Goal: Information Seeking & Learning: Find specific fact

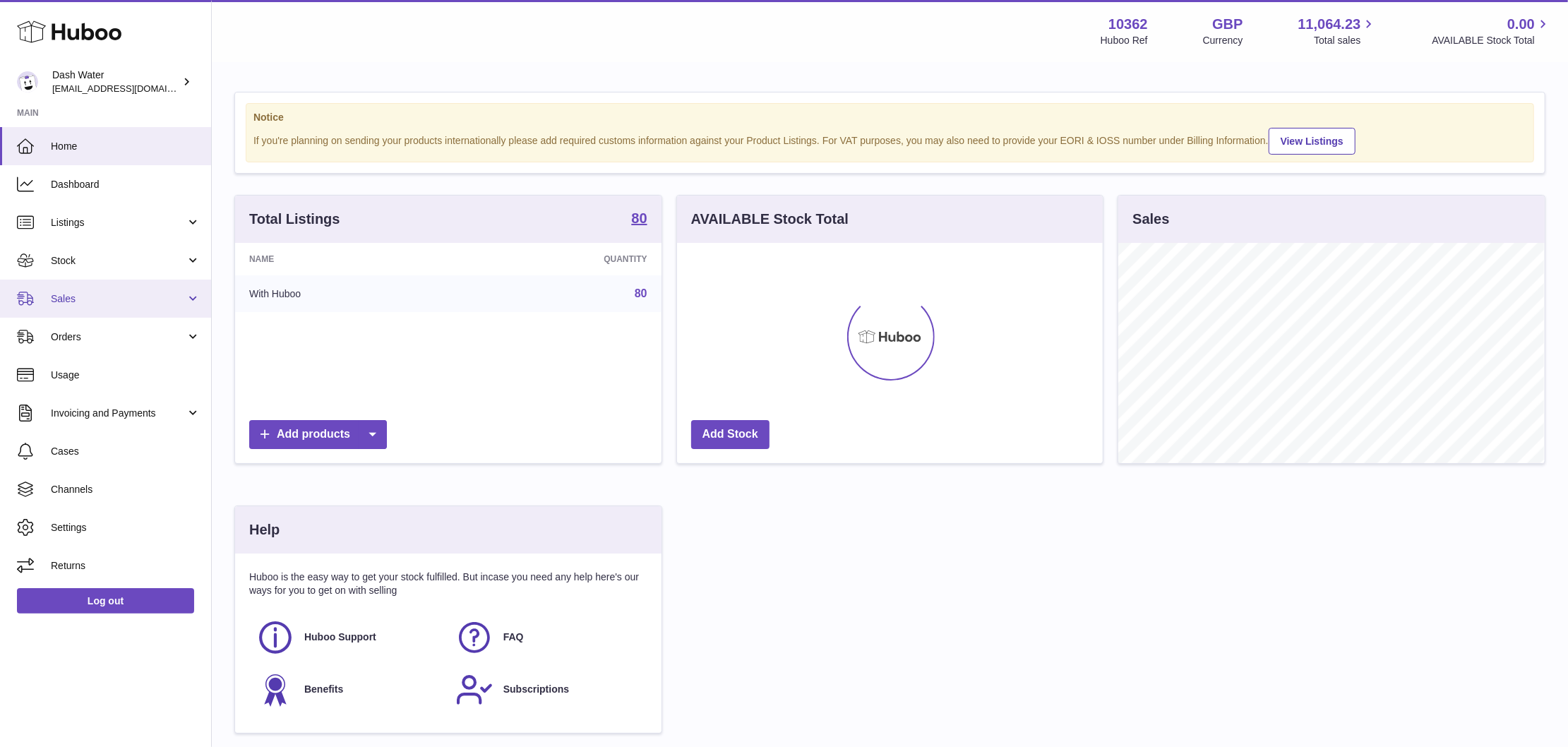
scroll to position [220, 426]
click at [125, 261] on span "Stock" at bounding box center [118, 260] width 135 height 13
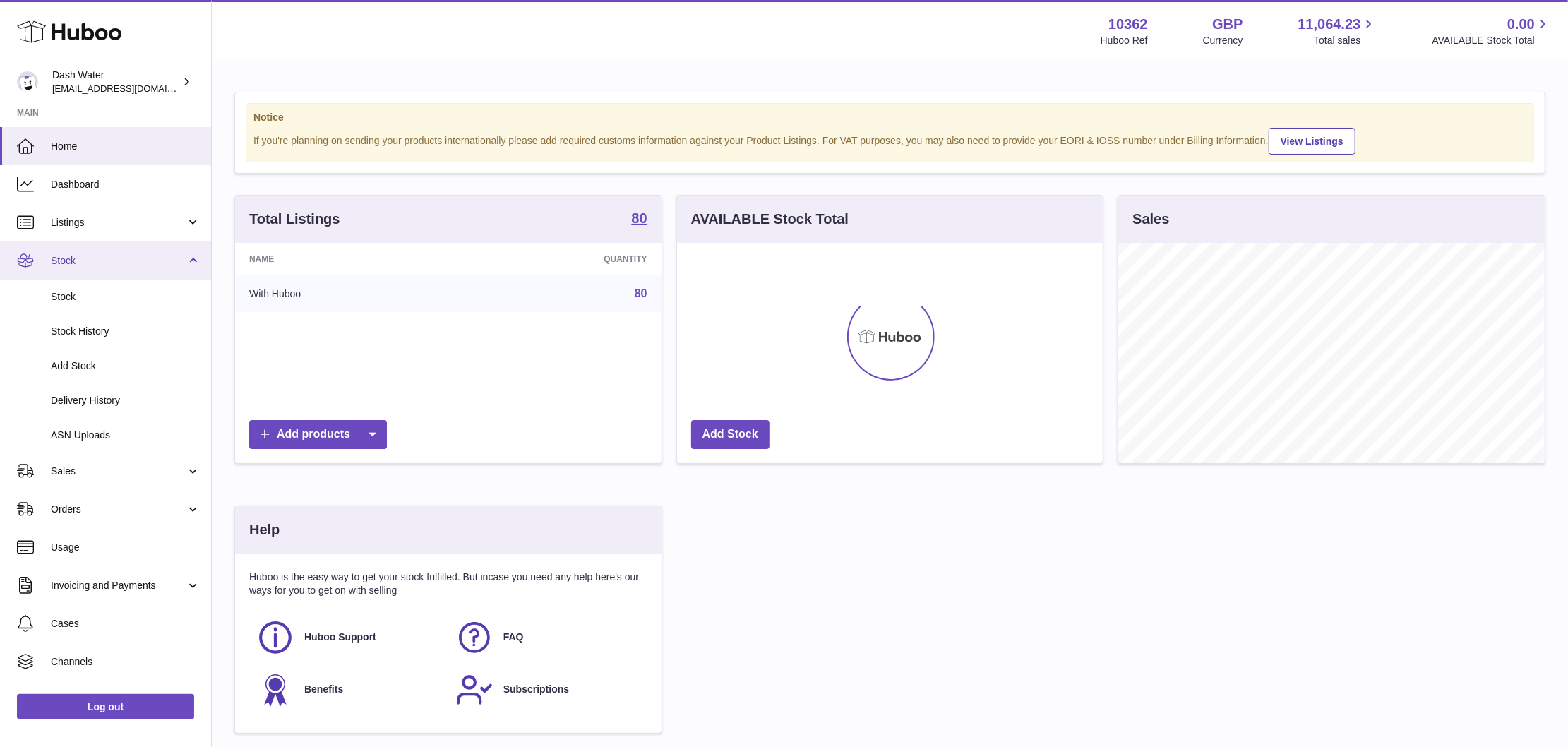
click at [168, 254] on span "Stock" at bounding box center [118, 260] width 135 height 13
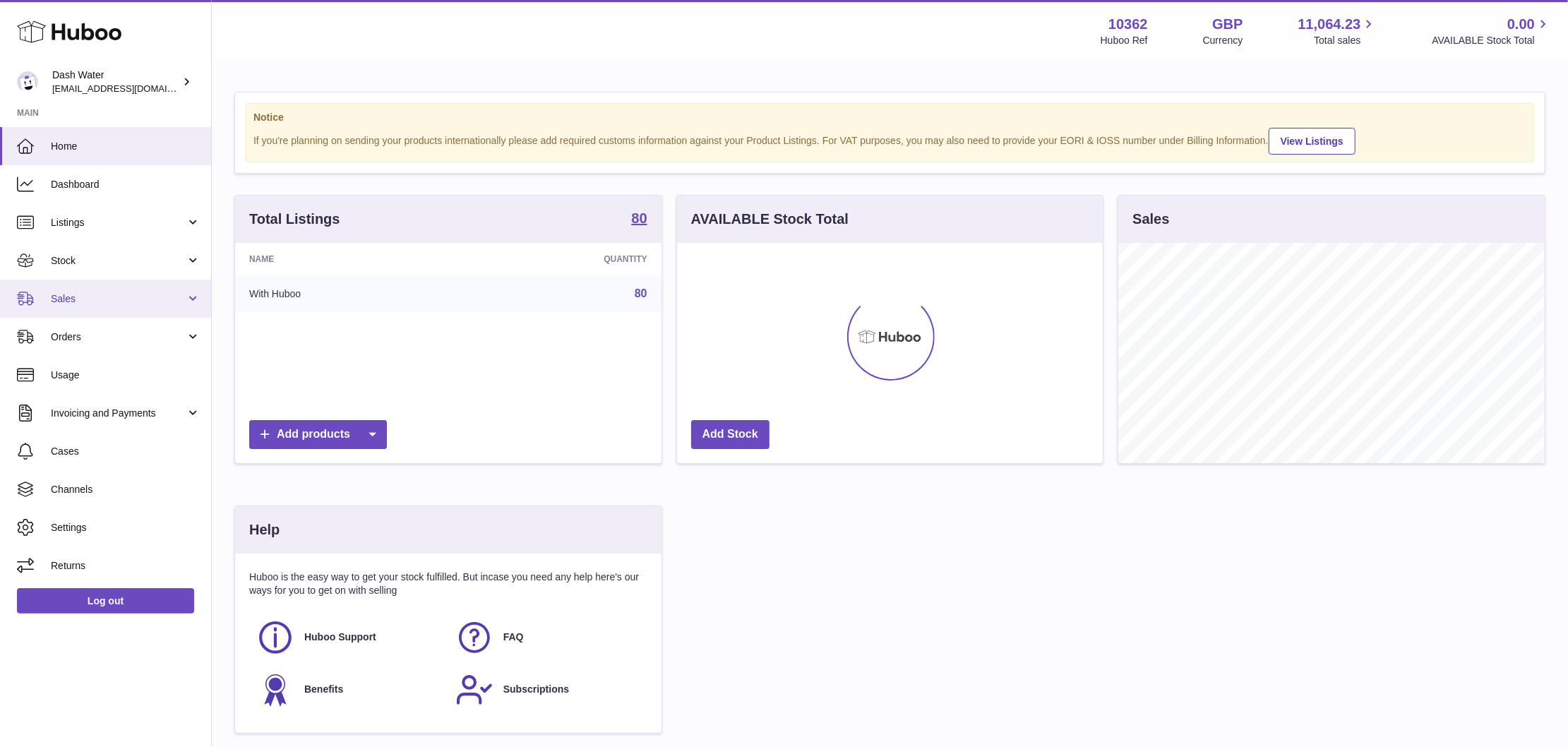
click at [156, 292] on span "Sales" at bounding box center [118, 298] width 135 height 13
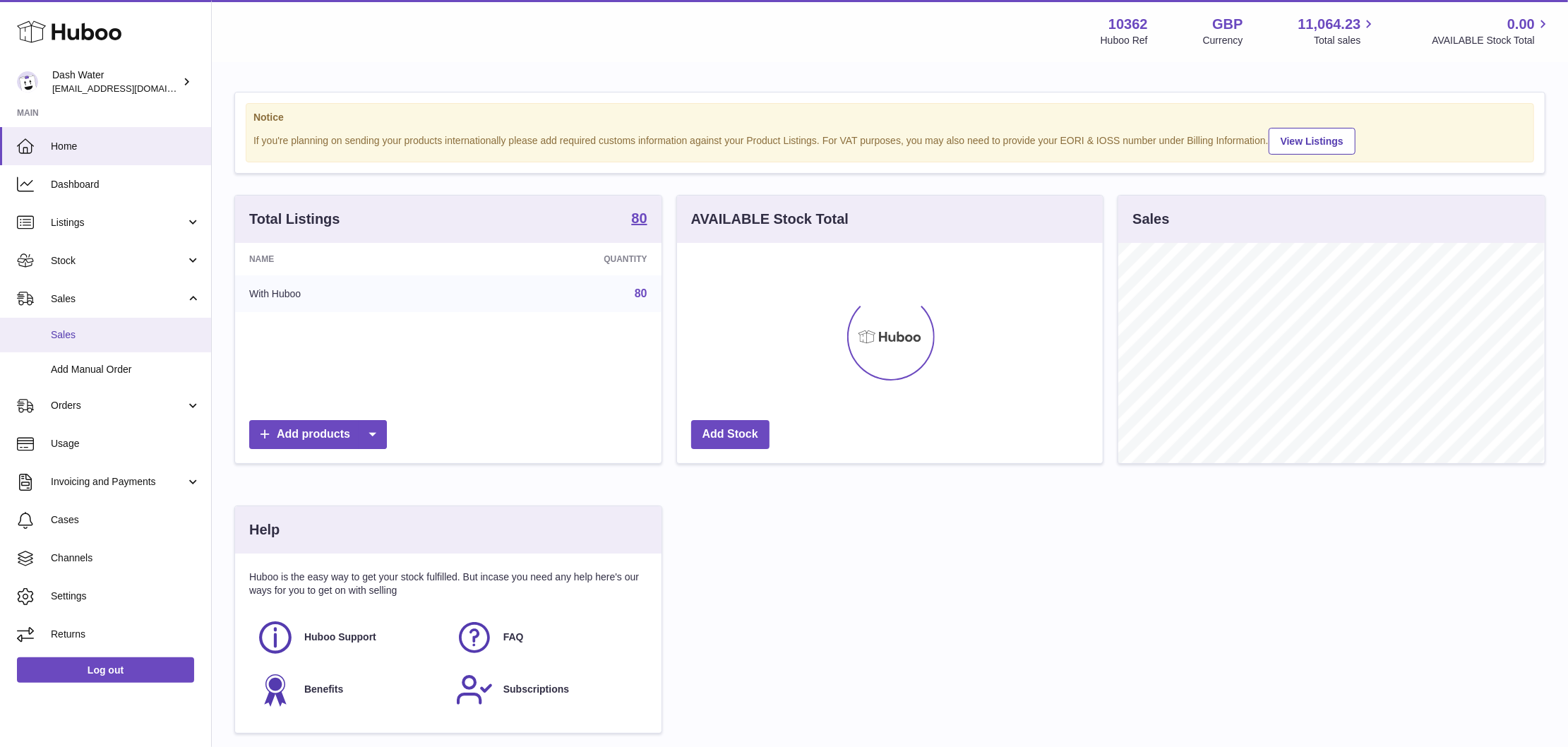
click at [150, 328] on span "Sales" at bounding box center [126, 334] width 150 height 13
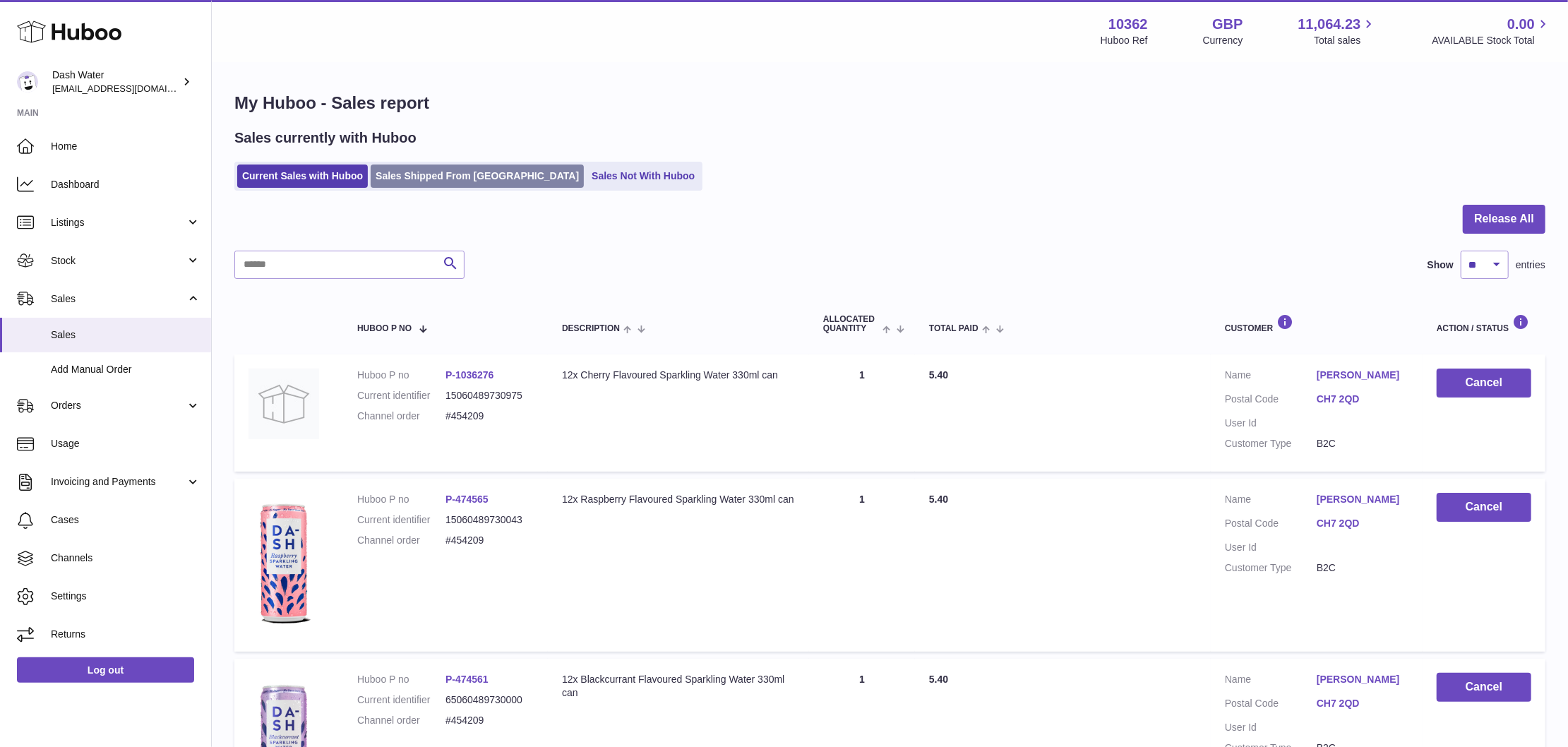
click at [438, 170] on link "Sales Shipped From [GEOGRAPHIC_DATA]" at bounding box center [477, 176] width 213 height 23
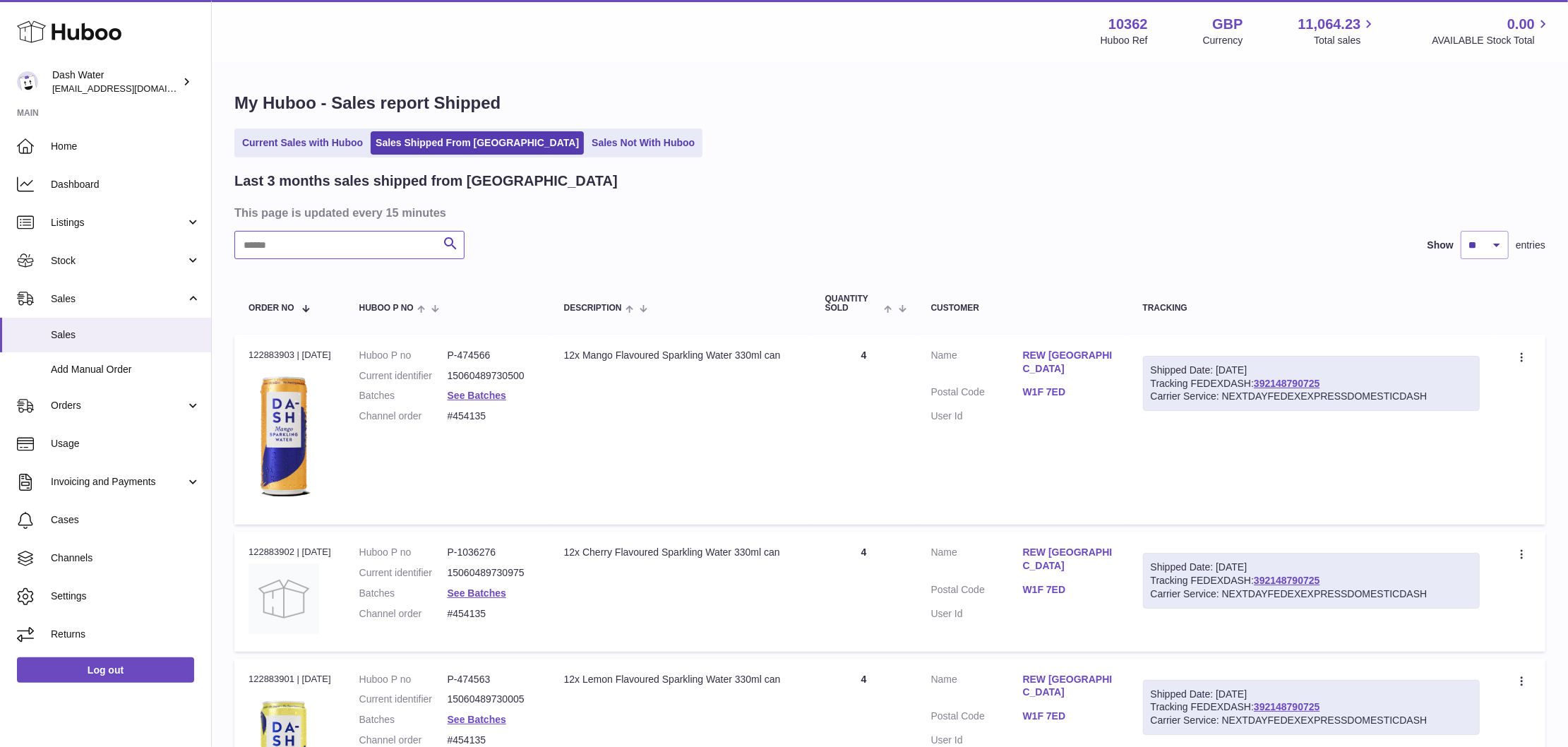
click at [331, 252] on input "text" at bounding box center [349, 244] width 230 height 28
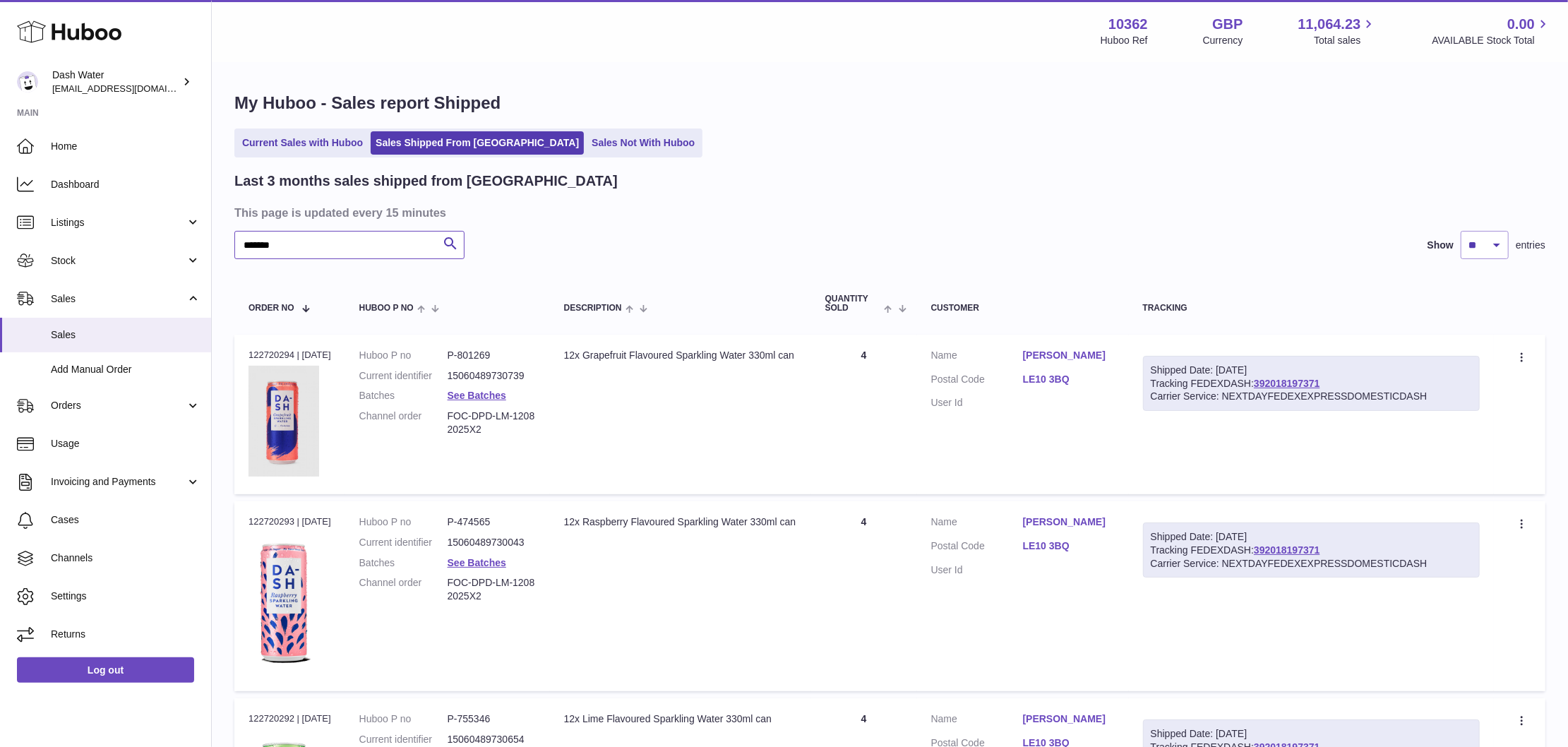
type input "*******"
click at [1051, 351] on link "Navdeep Singh" at bounding box center [1068, 355] width 92 height 13
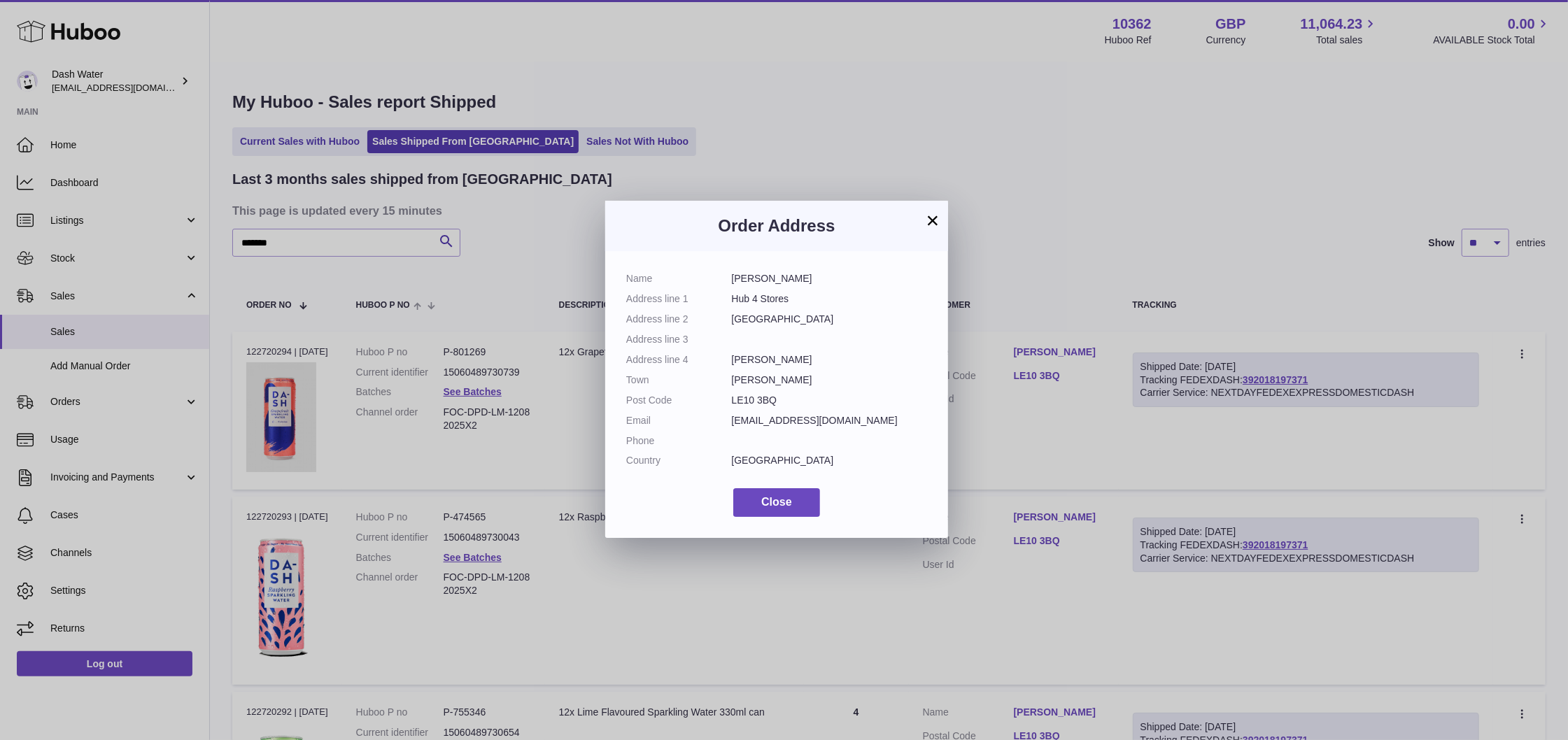
click at [770, 297] on dd "Hub 4 Stores" at bounding box center [829, 298] width 196 height 13
copy dl "Hub 4 Stores"
click at [740, 313] on dd "Logix Road" at bounding box center [829, 318] width 196 height 13
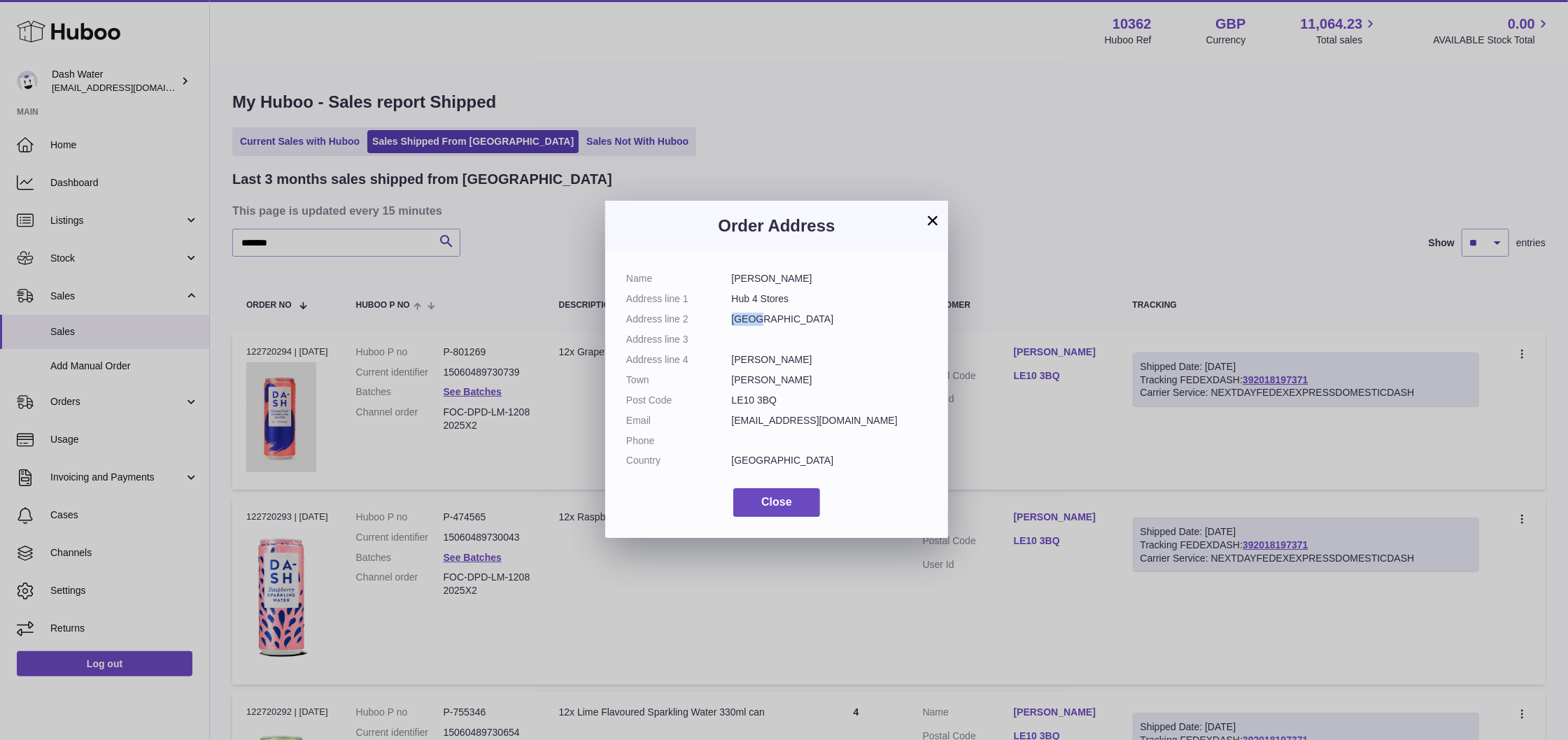
click at [741, 316] on dd "Logix Road" at bounding box center [829, 318] width 196 height 13
click at [750, 311] on dl "Name Navdeep Singh Address line 1 Hub 4 Stores Address line 2 Logix Road Addres…" at bounding box center [776, 372] width 301 height 202
click at [750, 313] on dl "Name Navdeep Singh Address line 1 Hub 4 Stores Address line 2 Logix Road Addres…" at bounding box center [776, 372] width 301 height 202
drag, startPoint x: 750, startPoint y: 313, endPoint x: 745, endPoint y: 320, distance: 8.6
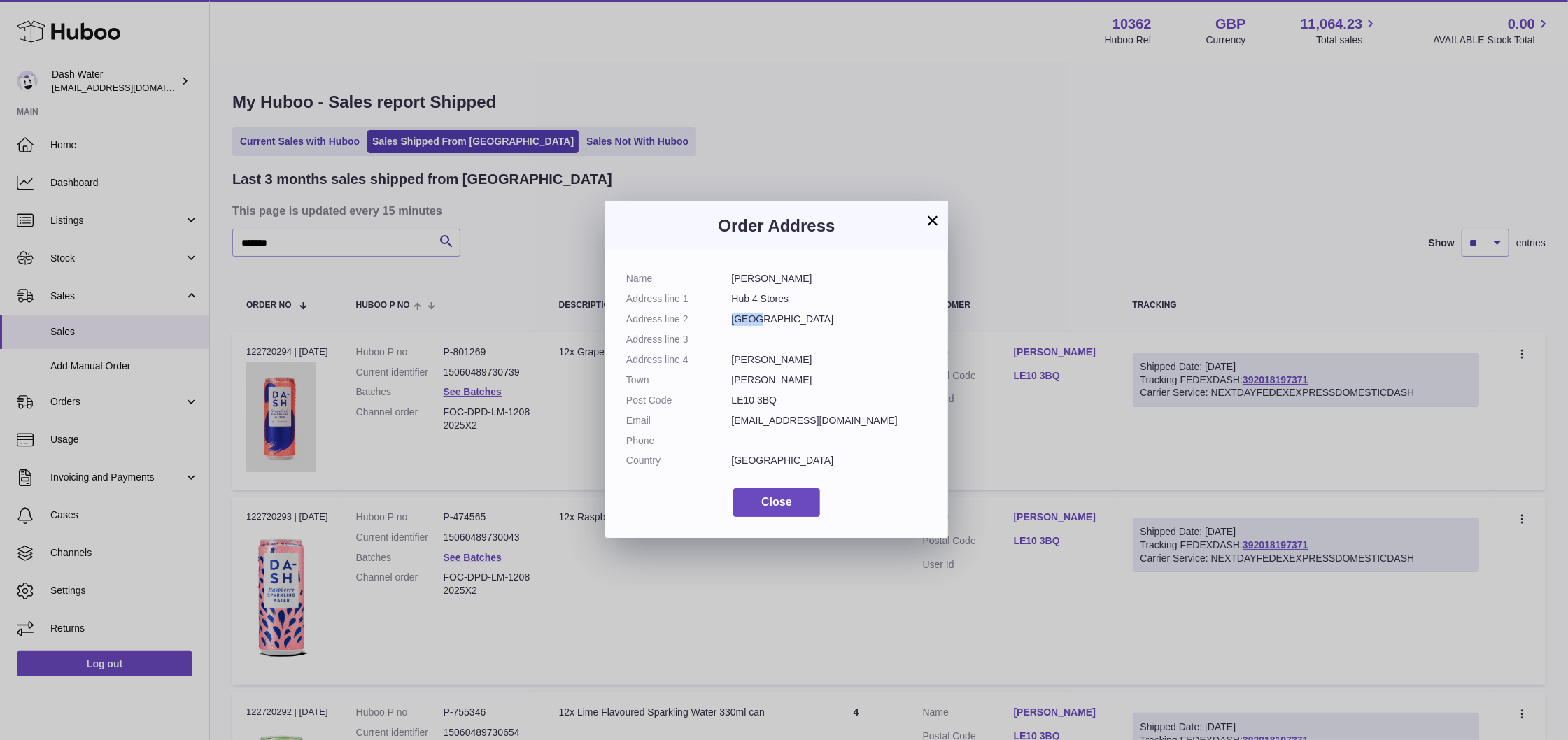
click at [745, 320] on dd "Logix Road" at bounding box center [829, 318] width 196 height 13
click at [748, 359] on dd "Hinckley" at bounding box center [829, 359] width 196 height 13
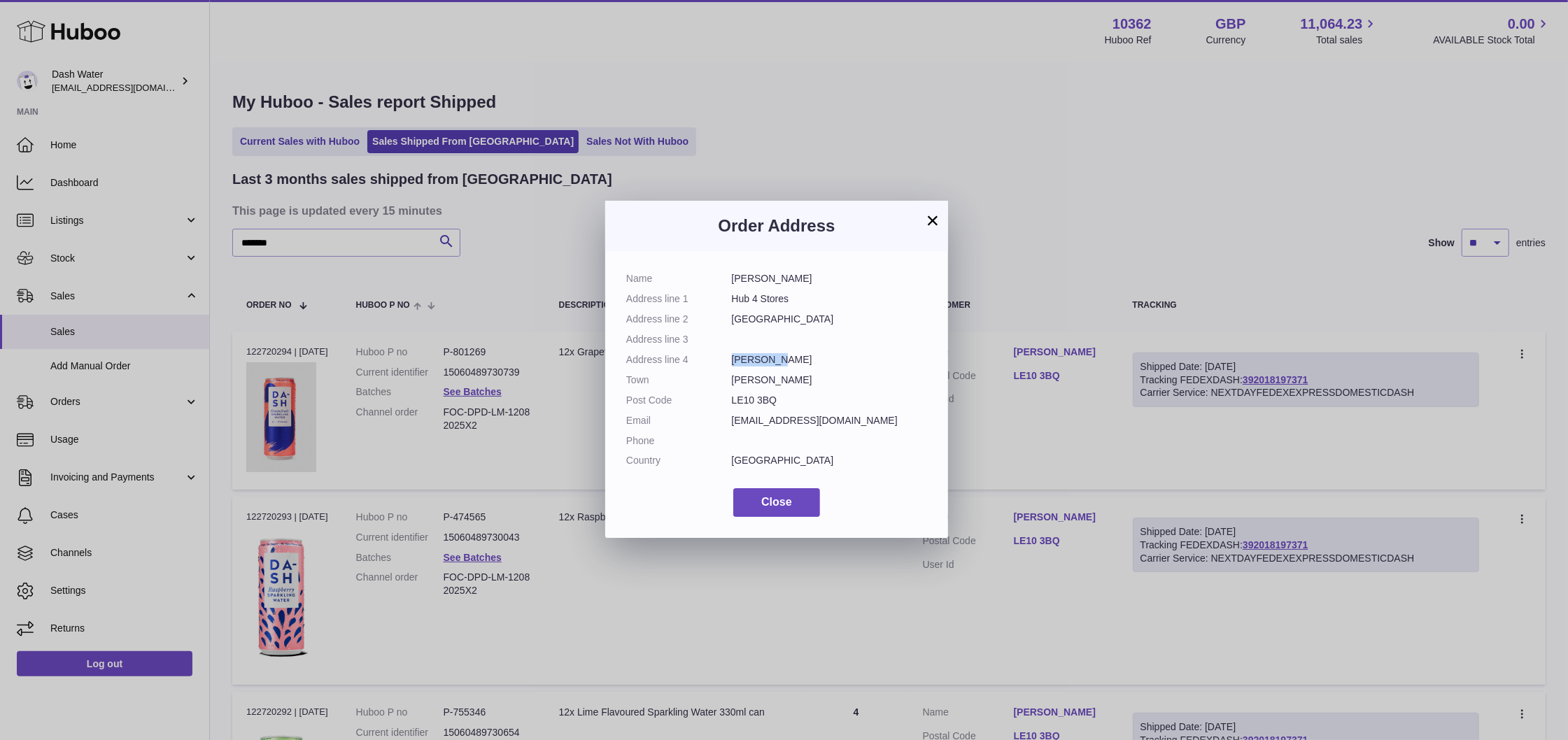
copy dd "Hinckley"
click at [732, 397] on dd "LE10 3BQ" at bounding box center [829, 399] width 196 height 13
copy dl "LE10 3BQ"
